Goal: Communication & Community: Answer question/provide support

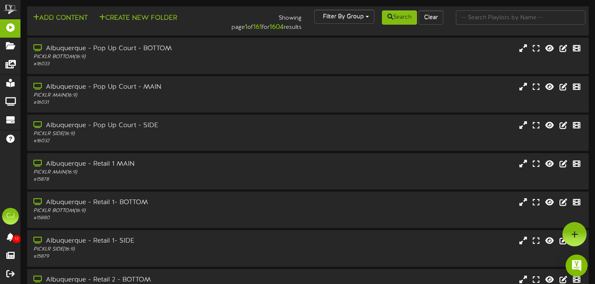
click at [581, 265] on img "Open Intercom Messenger" at bounding box center [576, 265] width 11 height 11
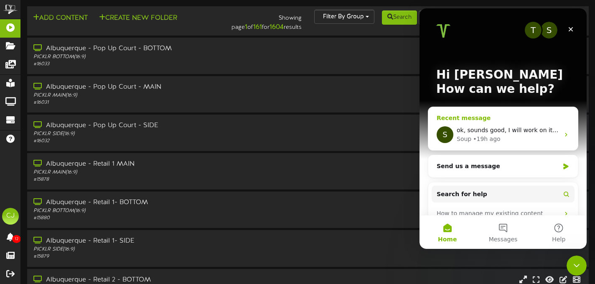
click at [532, 127] on span "ok, sounds good, I will work on it once I get the go ahead from you :)" at bounding box center [558, 130] width 202 height 7
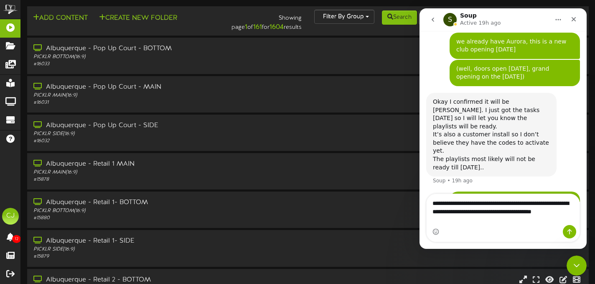
scroll to position [769, 0]
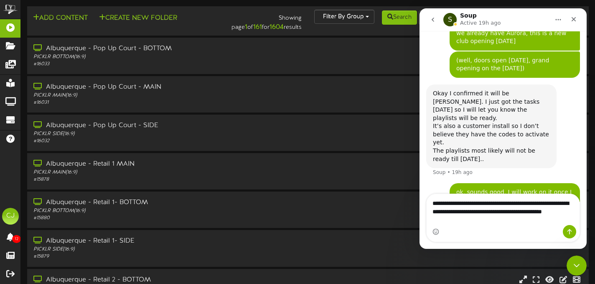
type textarea "**********"
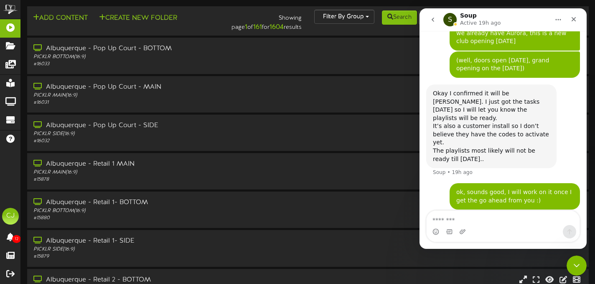
scroll to position [805, 0]
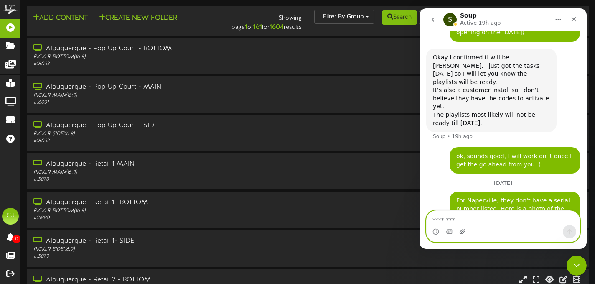
click at [461, 230] on icon "Upload attachment" at bounding box center [463, 231] width 6 height 5
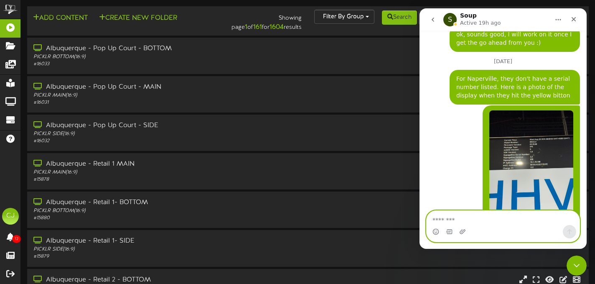
scroll to position [928, 0]
